Goal: Find specific page/section: Find specific page/section

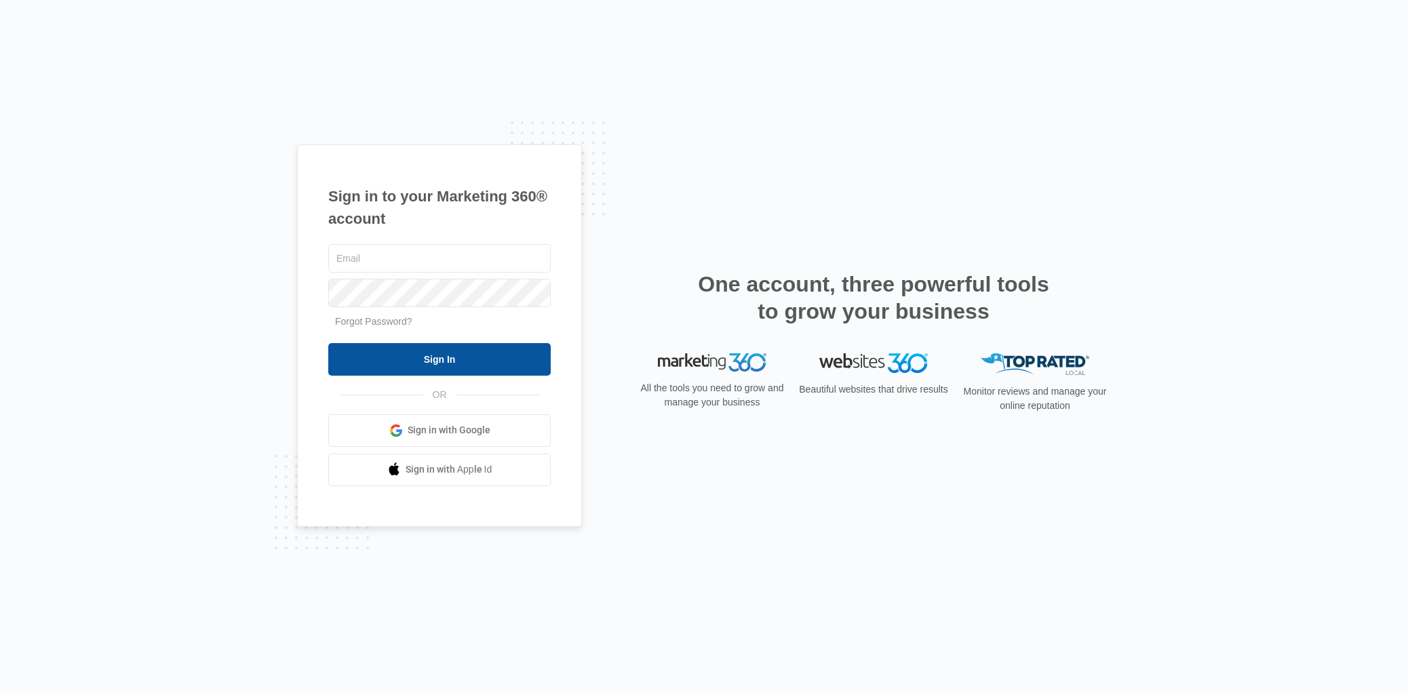
type input "[EMAIL_ADDRESS][DOMAIN_NAME]"
click at [453, 361] on input "Sign In" at bounding box center [439, 359] width 222 height 33
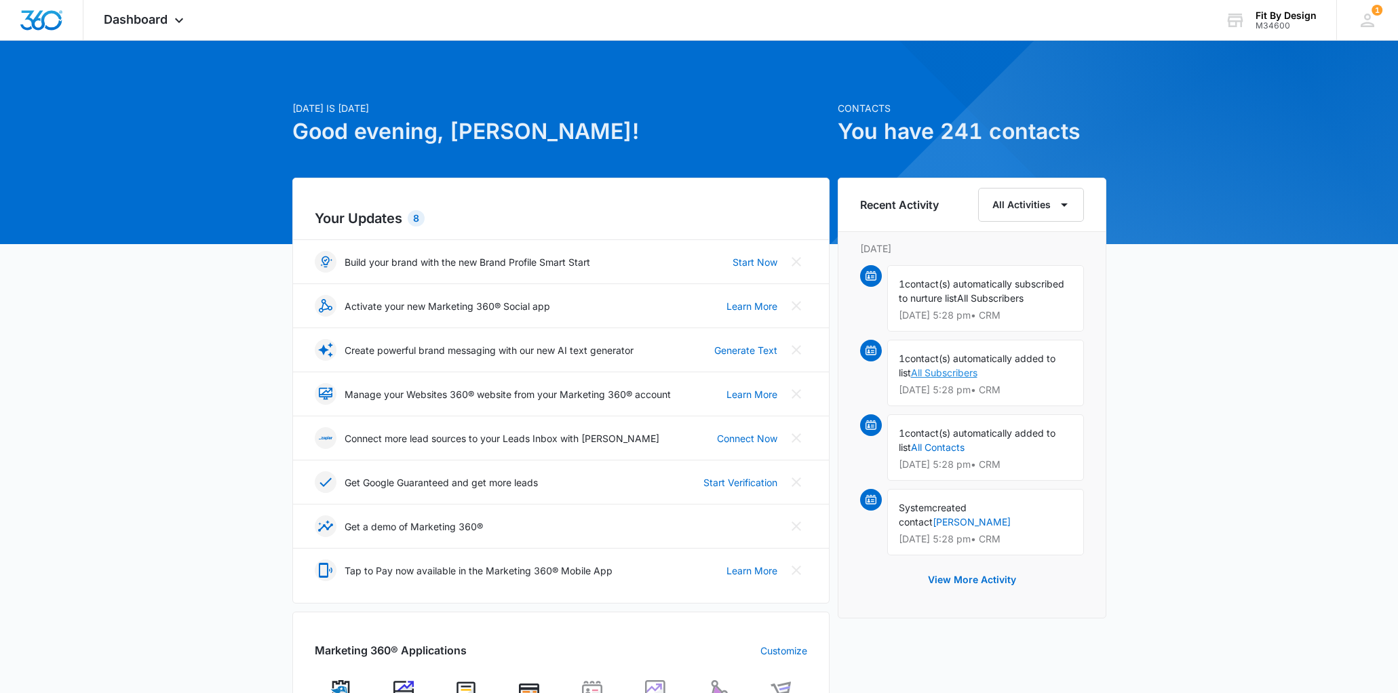
click at [960, 370] on link "All Subscribers" at bounding box center [944, 373] width 66 height 12
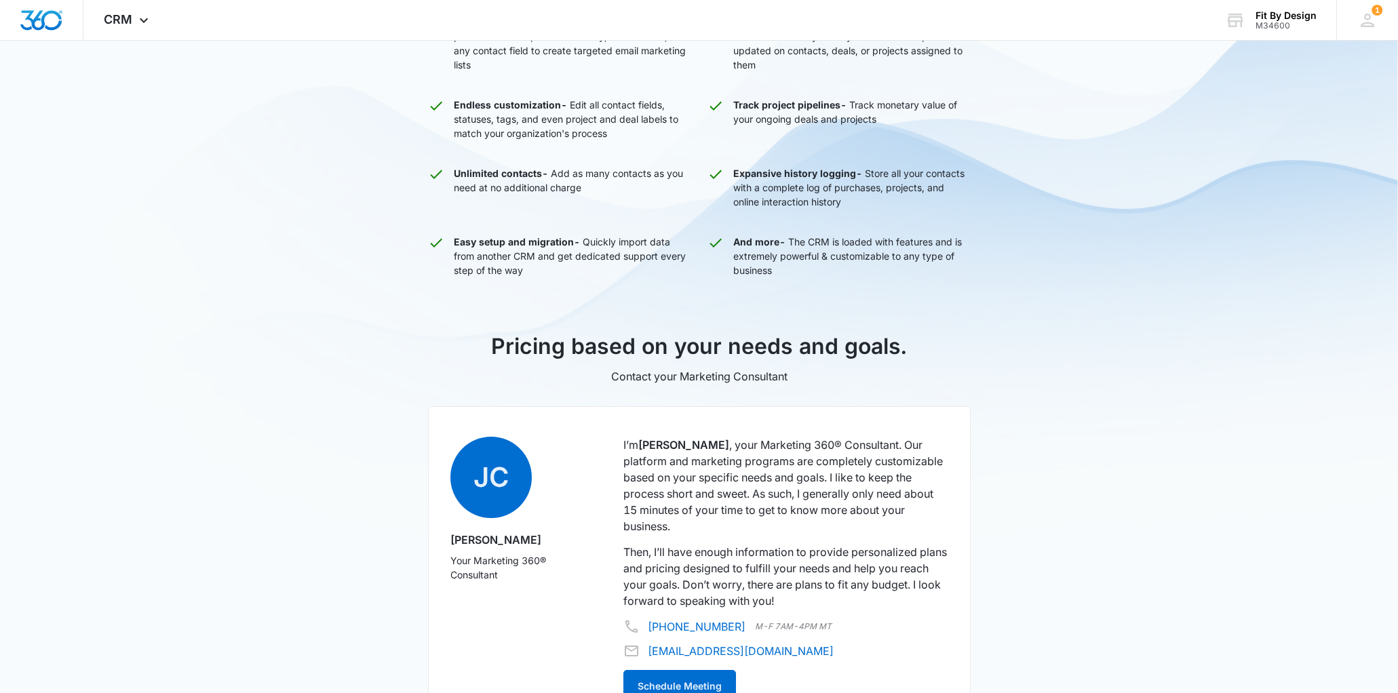
scroll to position [590, 0]
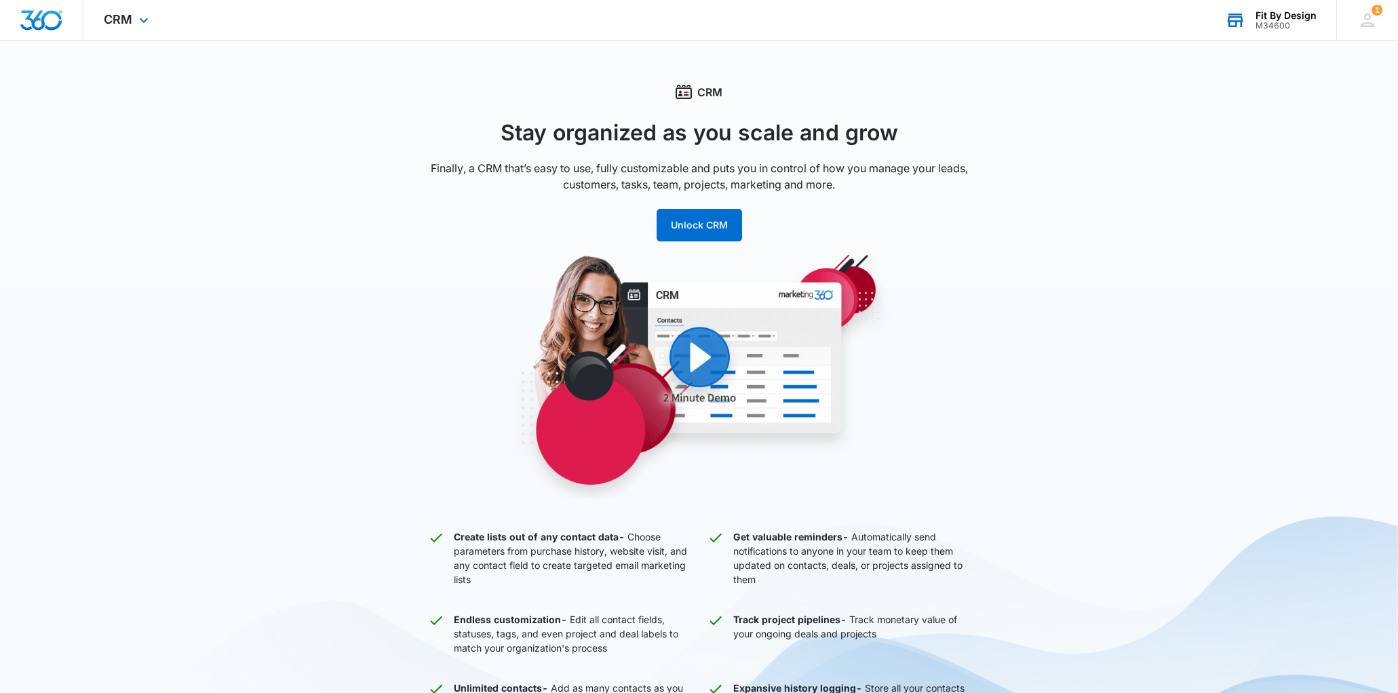
click at [1229, 20] on icon at bounding box center [1235, 21] width 16 height 11
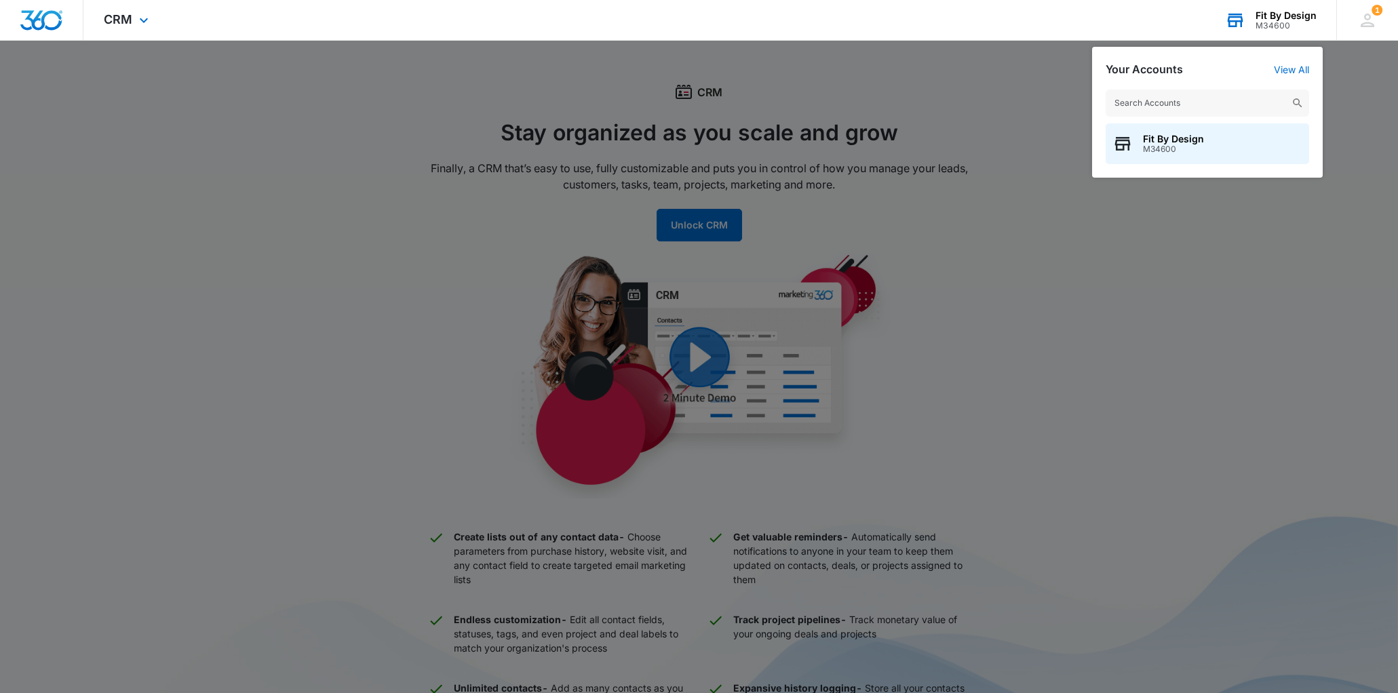
click at [1286, 8] on div "Fit By Design M34600 Your Accounts View All Fit By Design M34600" at bounding box center [1270, 20] width 132 height 40
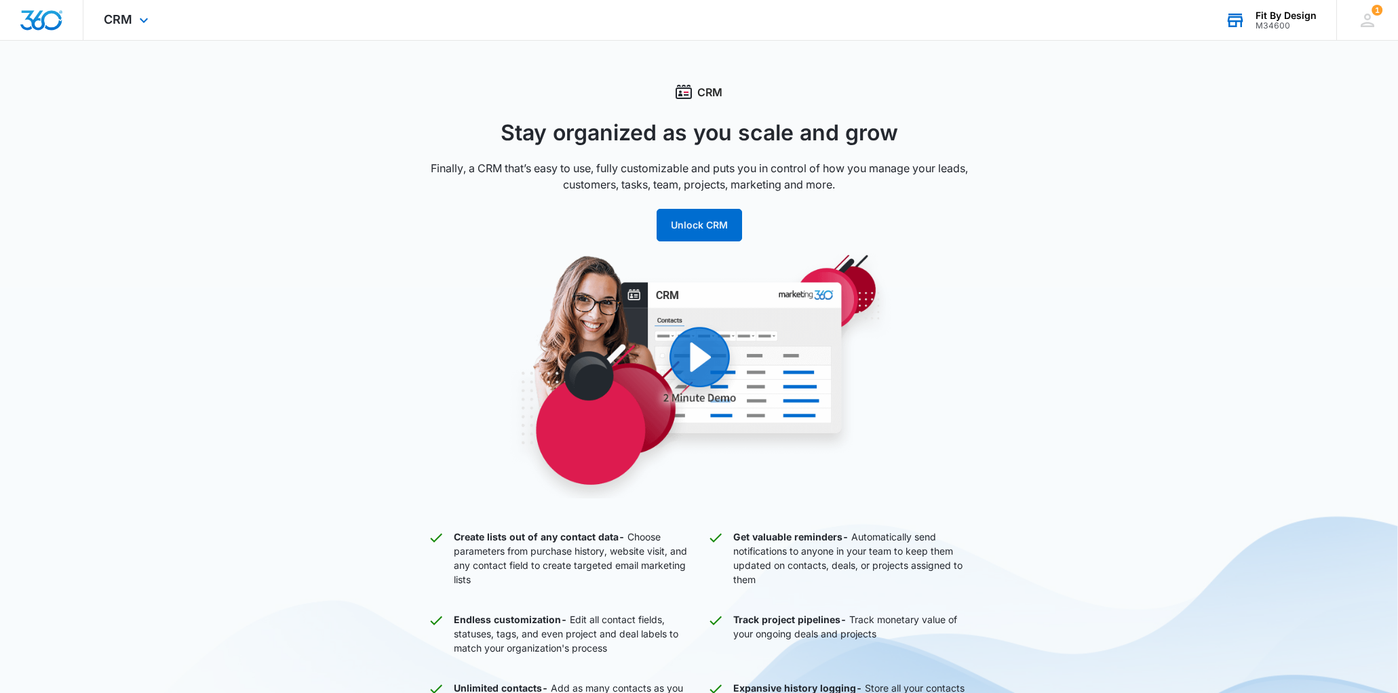
click at [1285, 20] on div "Fit By Design" at bounding box center [1285, 15] width 61 height 11
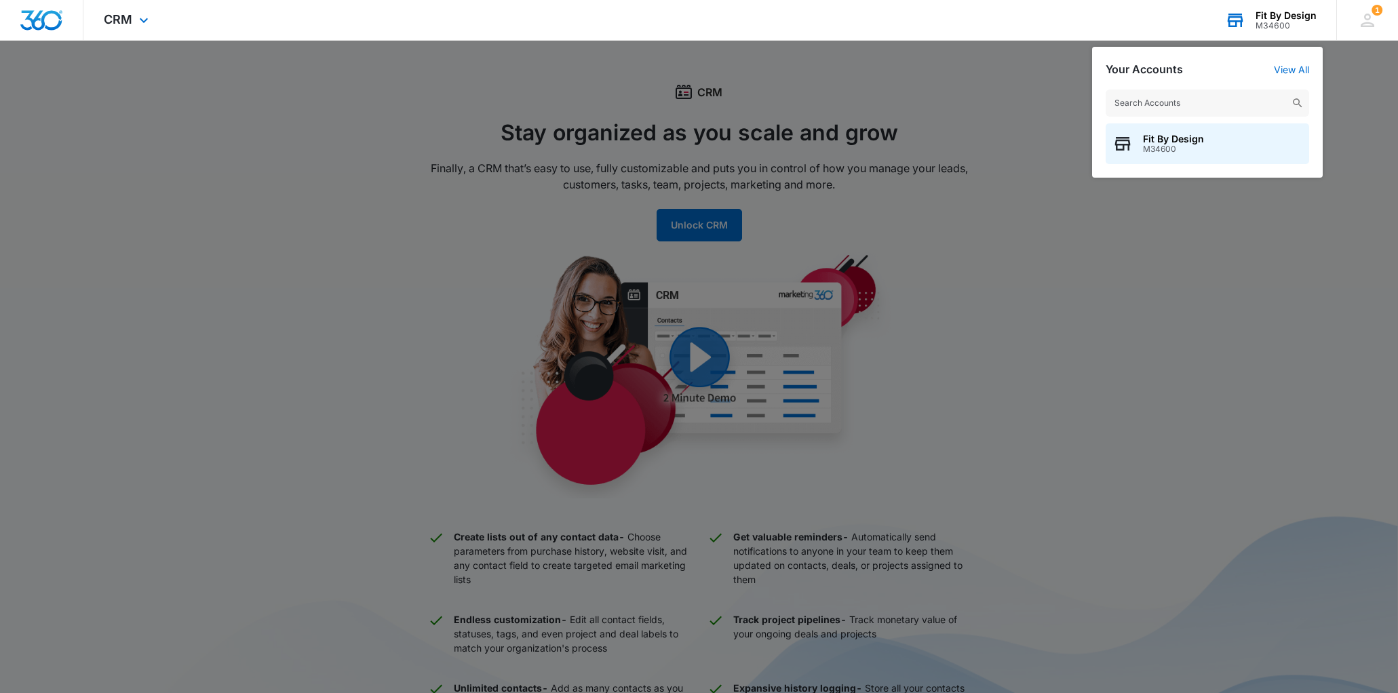
click at [1303, 30] on div "M34600" at bounding box center [1285, 25] width 61 height 9
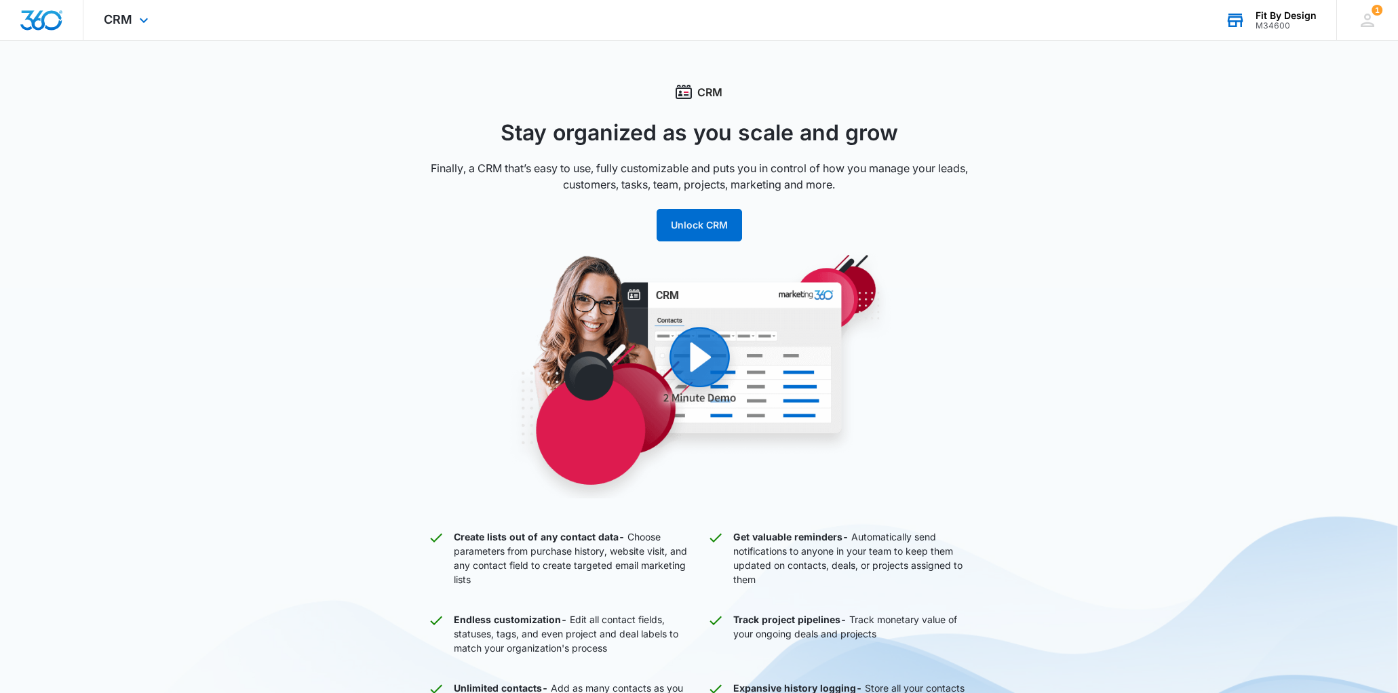
click at [1267, 3] on div "Fit By Design M34600 Your Accounts View All" at bounding box center [1270, 20] width 132 height 40
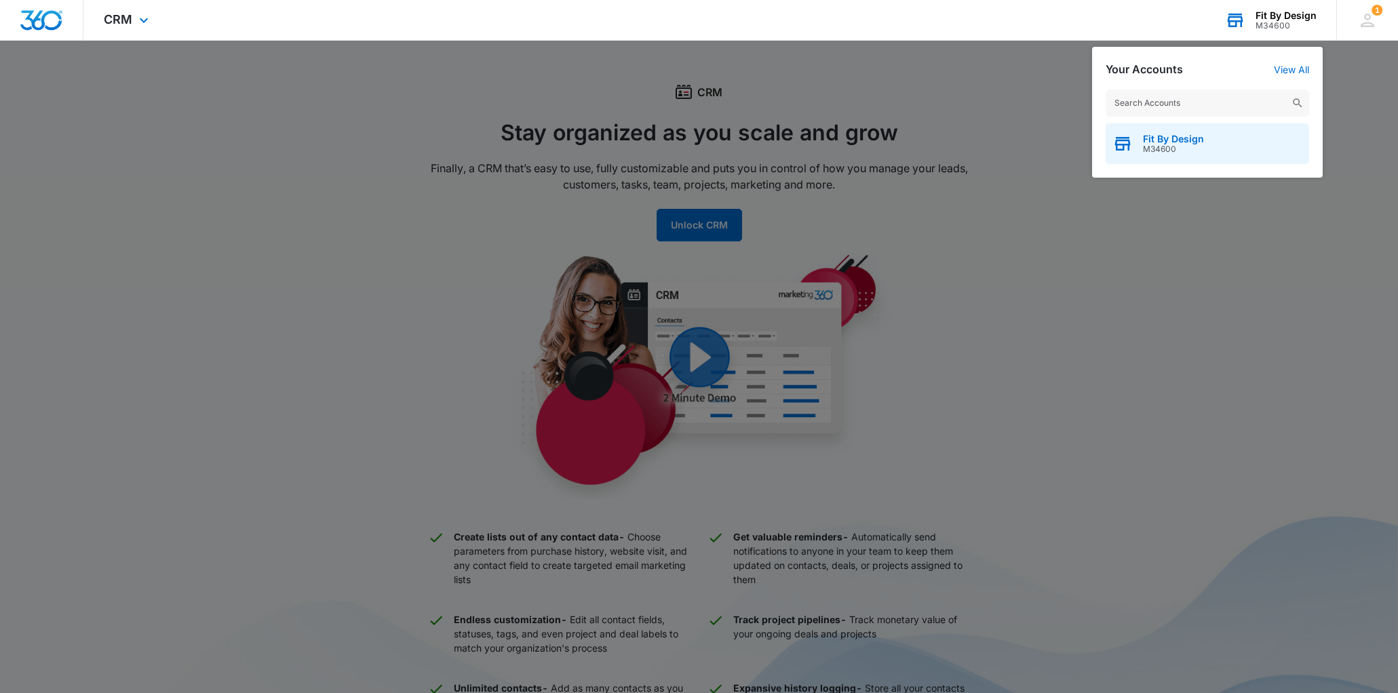
click at [1231, 130] on div "Fit By Design M34600" at bounding box center [1206, 143] width 203 height 41
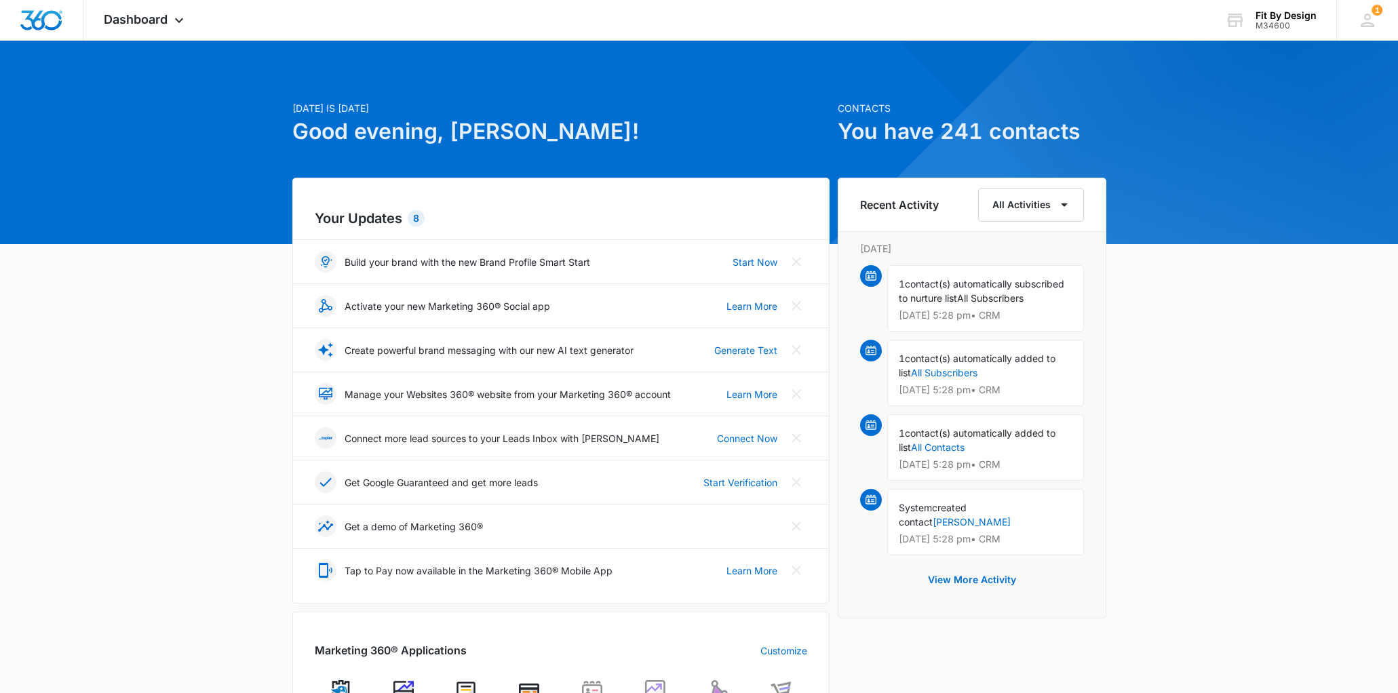
scroll to position [412, 0]
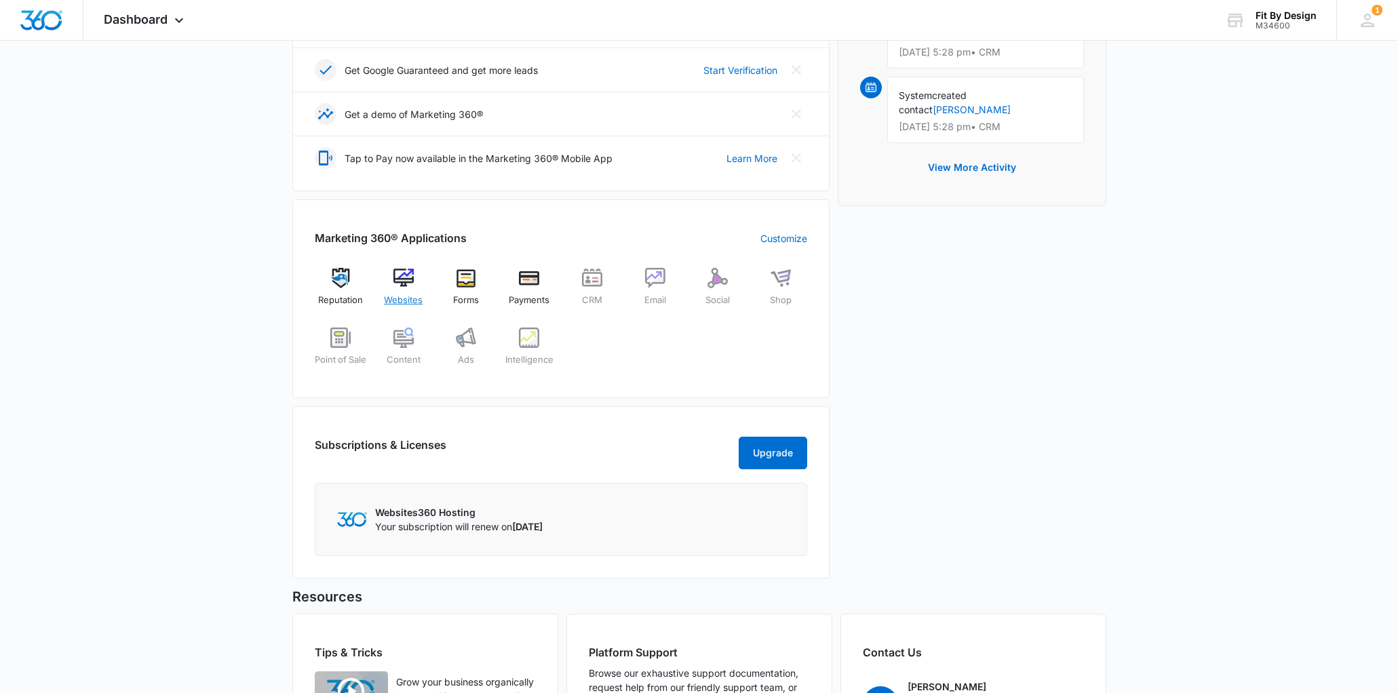
click at [401, 299] on span "Websites" at bounding box center [403, 301] width 39 height 14
